Goal: Task Accomplishment & Management: Manage account settings

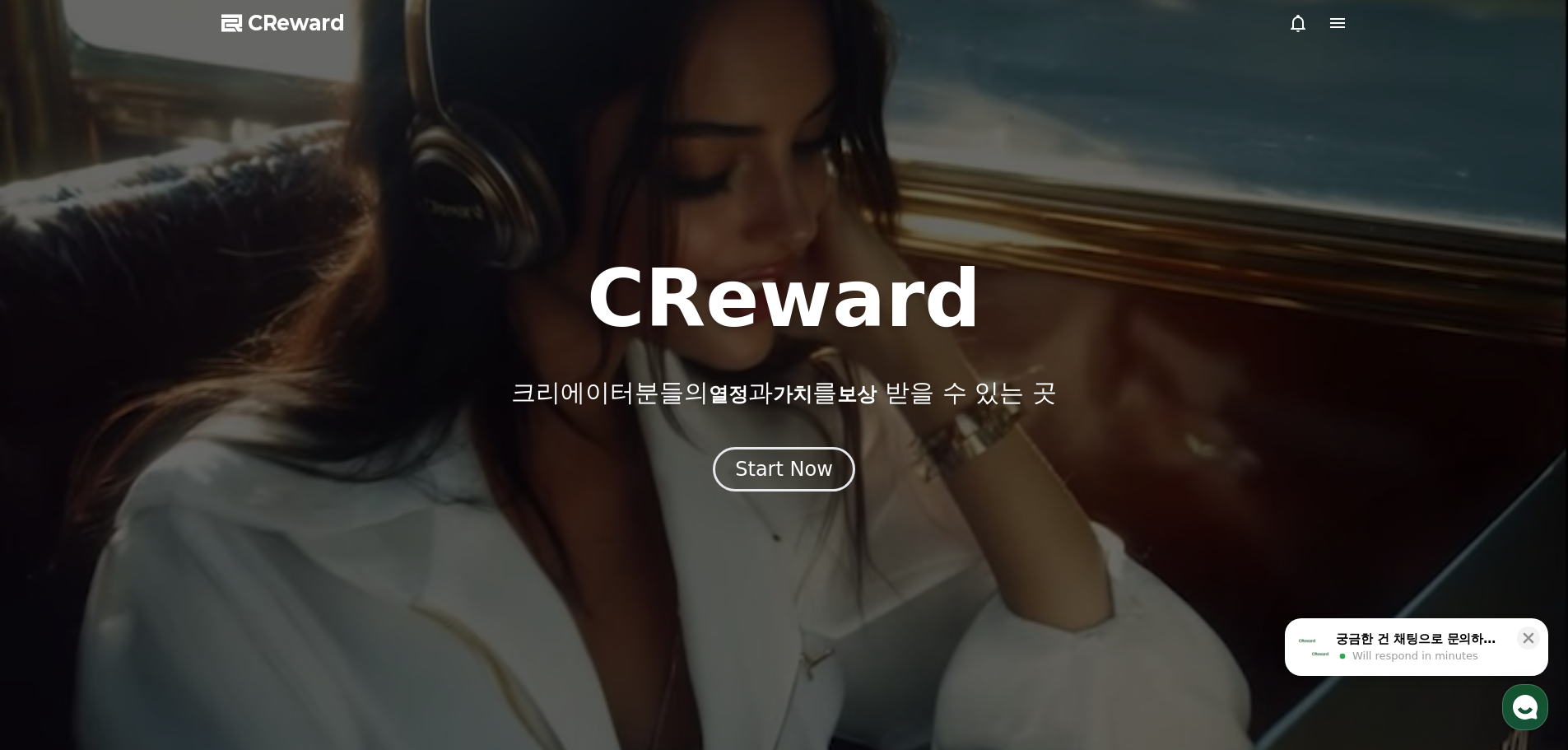
click at [810, 458] on div "Start Now" at bounding box center [784, 469] width 98 height 27
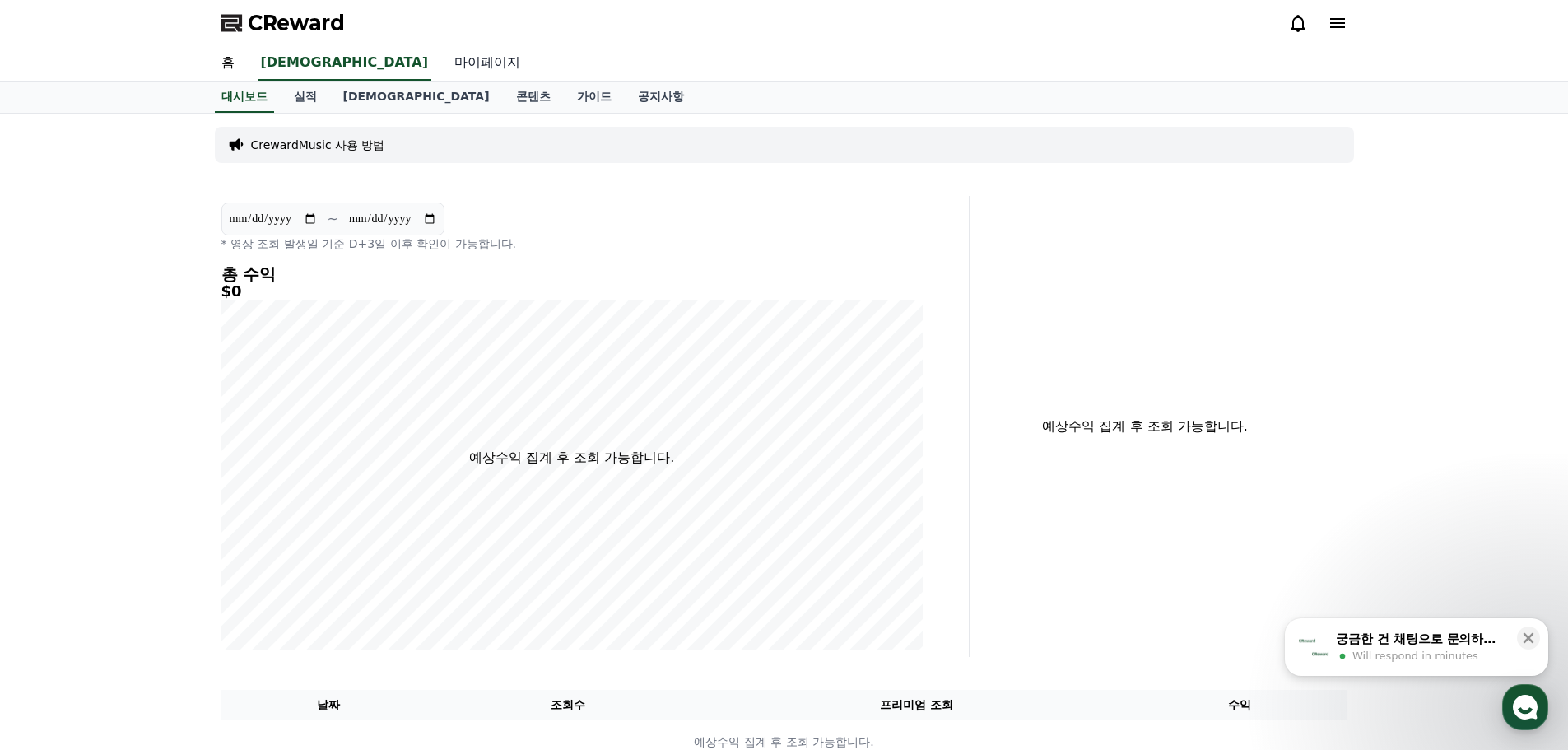
click at [442, 69] on link "마이페이지" at bounding box center [488, 63] width 92 height 34
select select "**********"
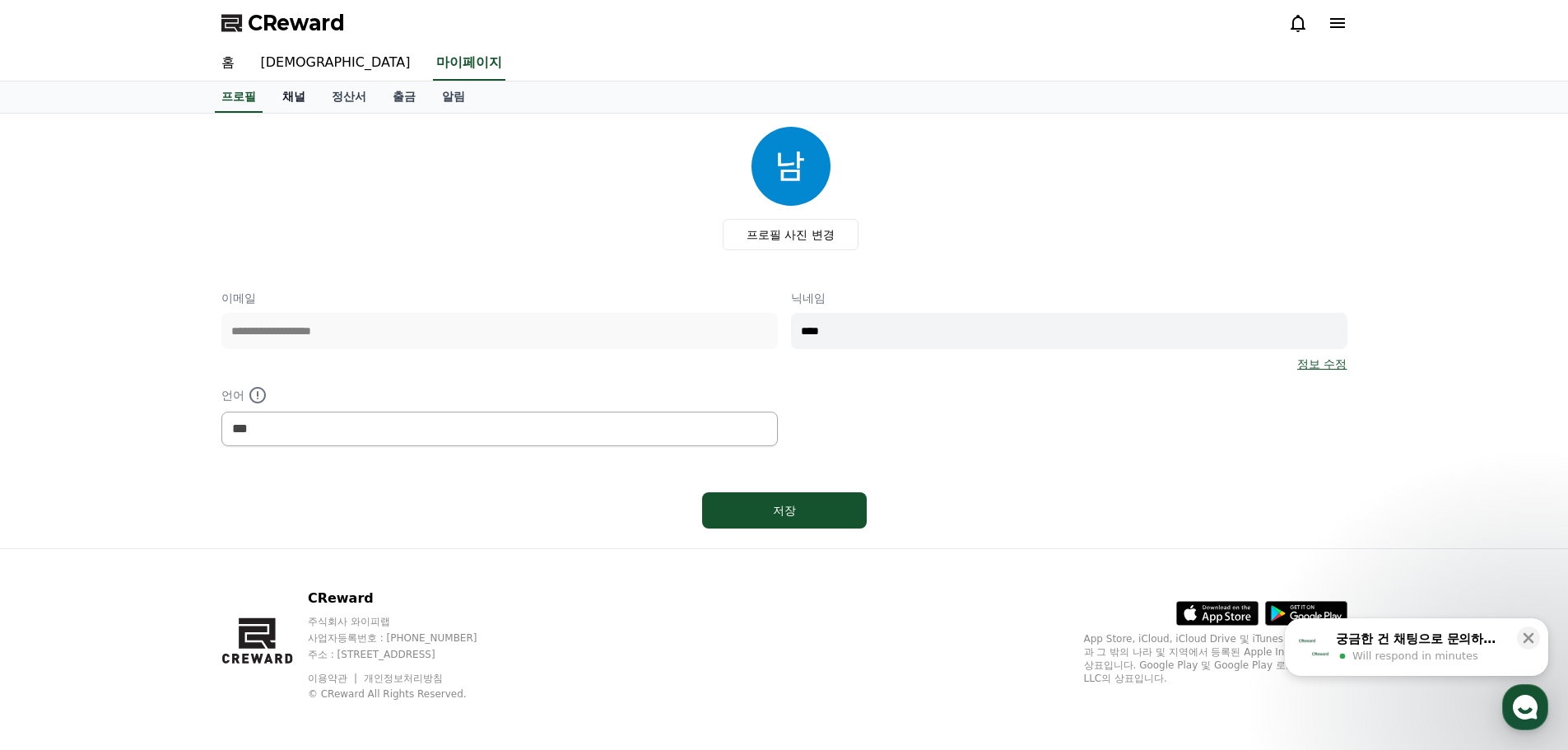
click at [293, 103] on link "채널" at bounding box center [294, 97] width 49 height 31
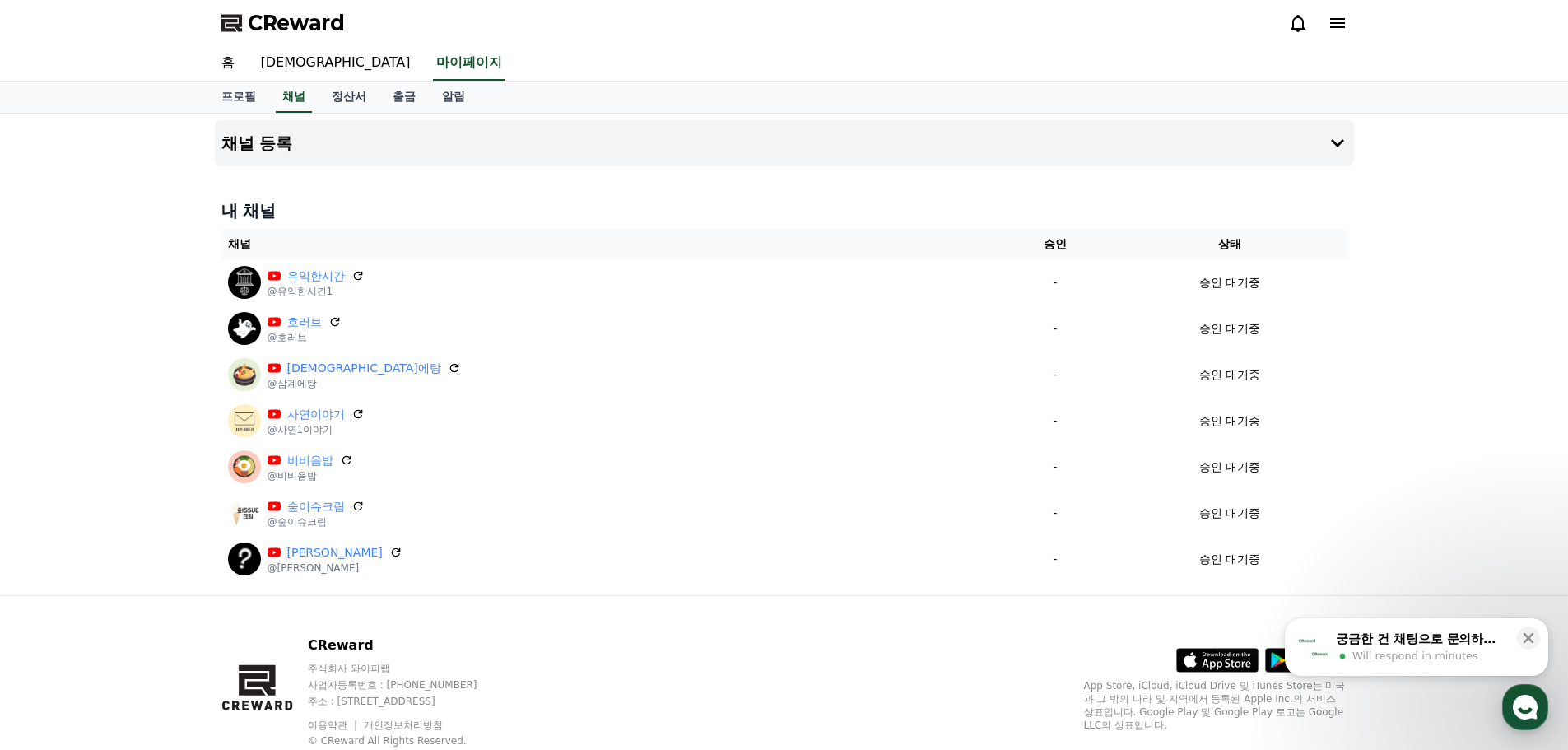
click at [1340, 33] on div at bounding box center [1318, 23] width 59 height 27
click at [1341, 28] on icon at bounding box center [1337, 23] width 15 height 10
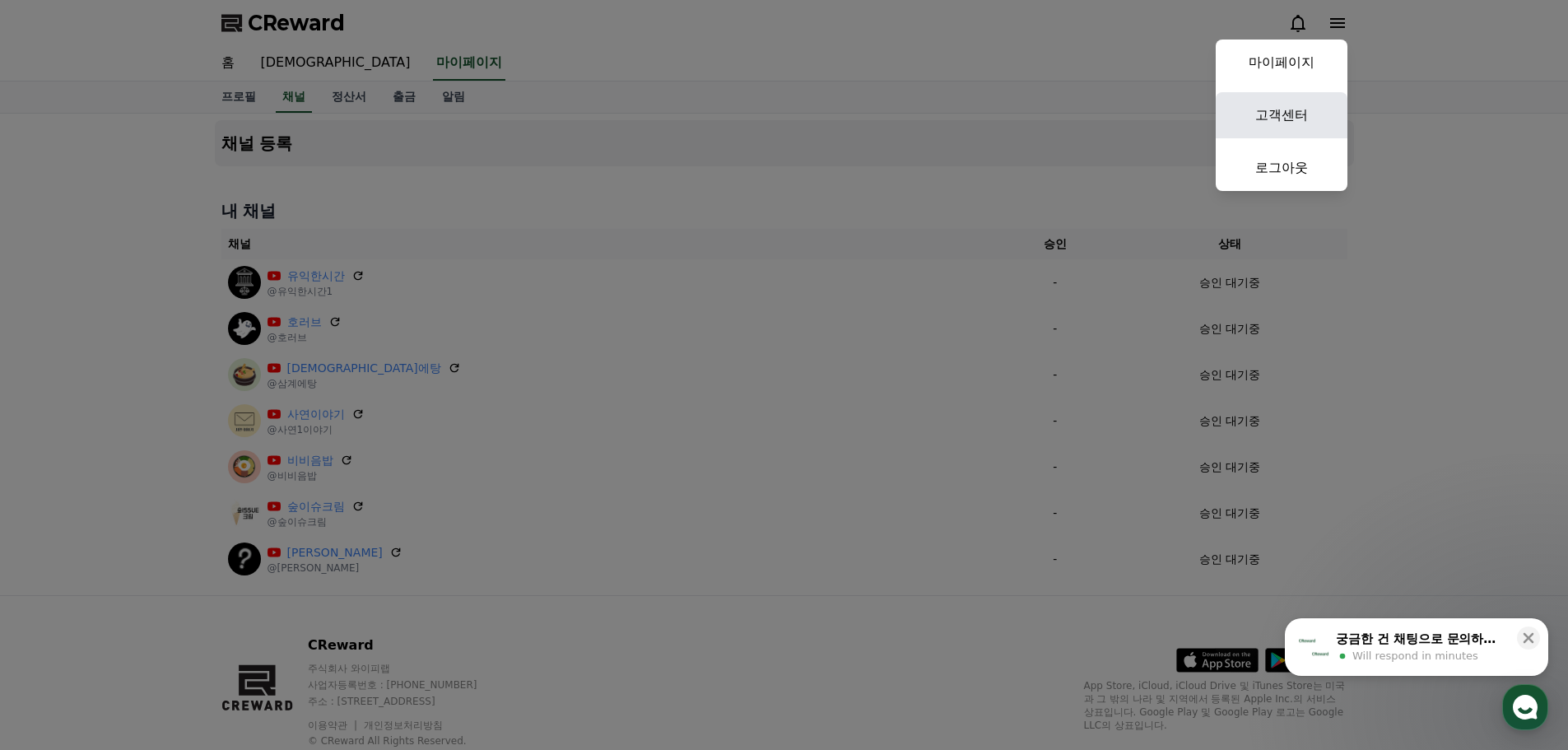
click at [1300, 113] on link "고객센터" at bounding box center [1282, 115] width 132 height 46
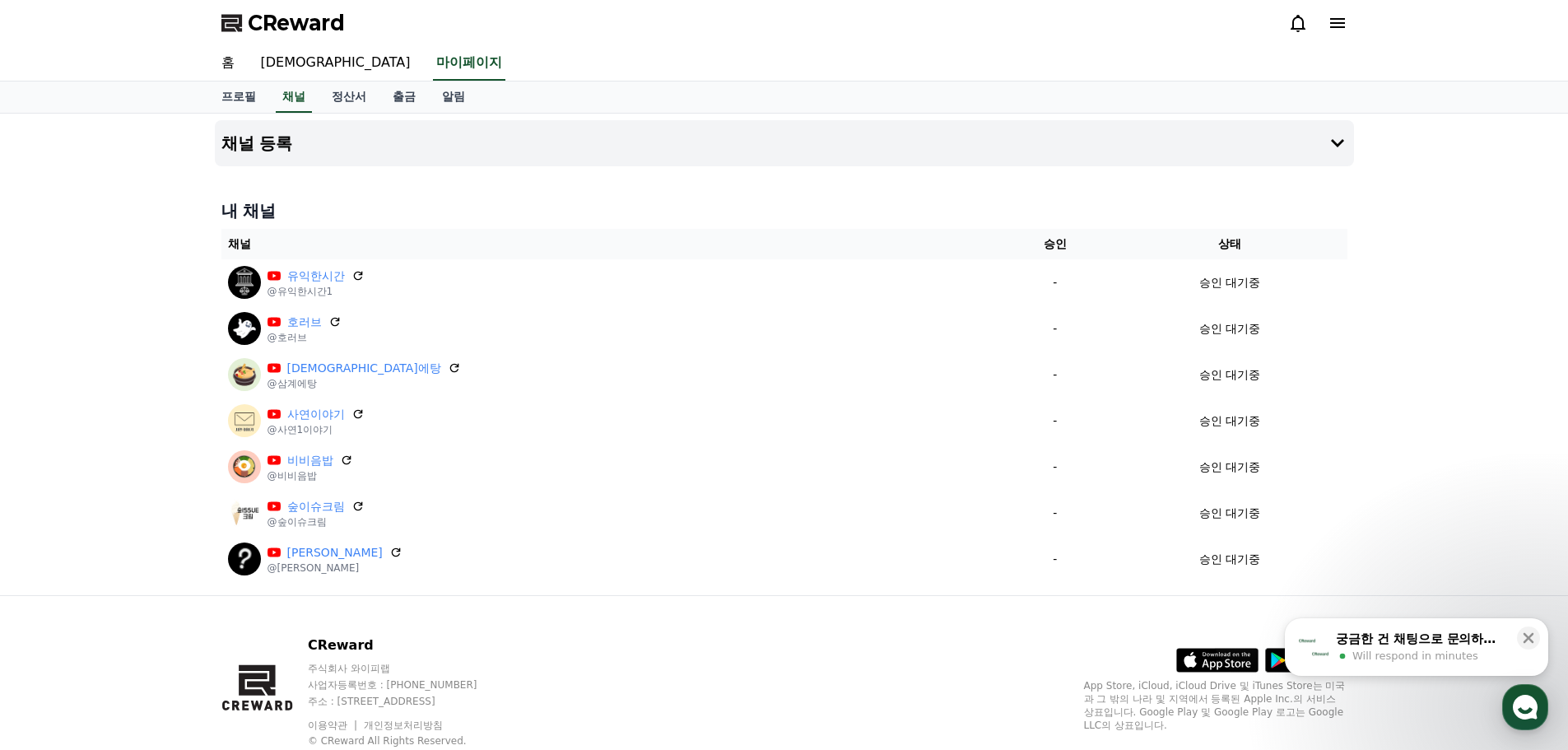
click at [1355, 24] on div "CReward" at bounding box center [785, 23] width 1153 height 46
click at [1338, 23] on icon at bounding box center [1337, 23] width 15 height 10
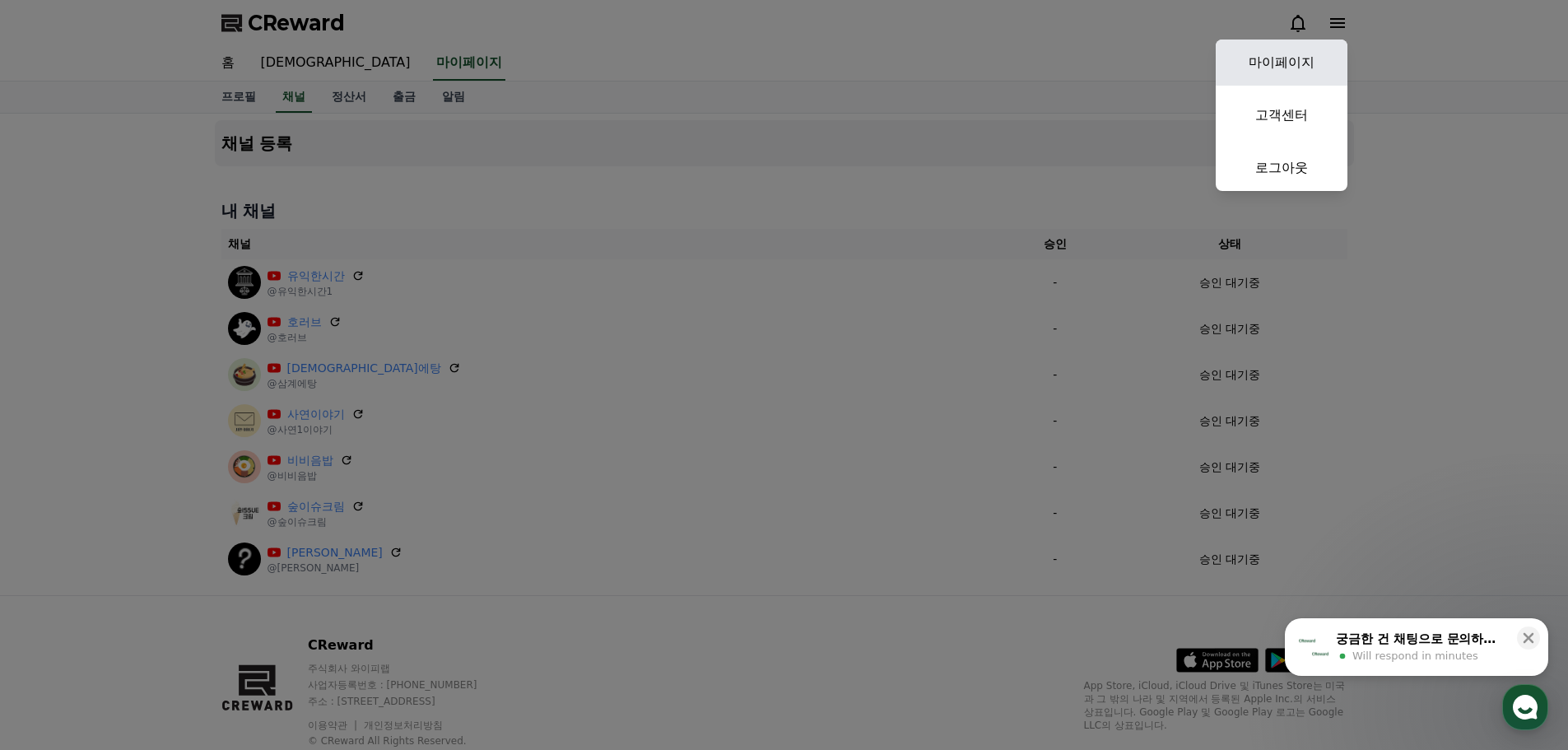
click at [1319, 68] on link "마이페이지" at bounding box center [1282, 62] width 132 height 46
select select "**********"
